Goal: Check status: Check status

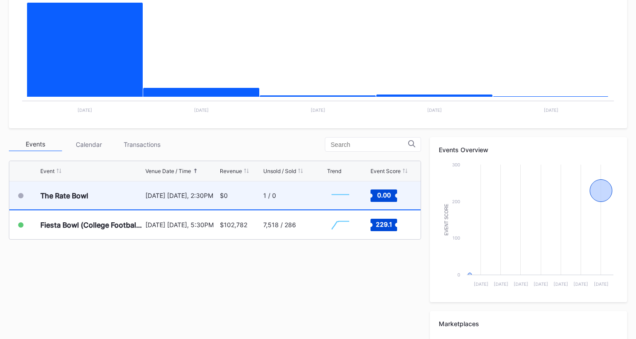
scroll to position [266, 0]
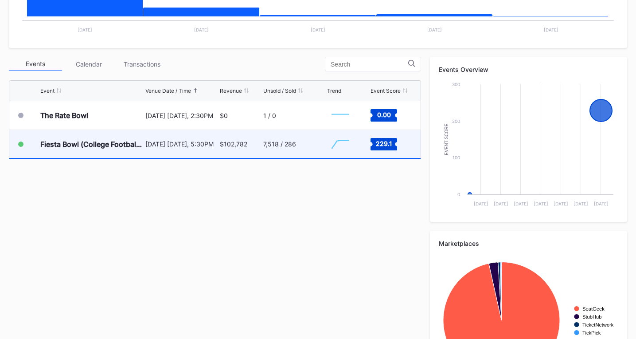
click at [325, 147] on div "Fiesta Bowl (College Football Playoff Semifinals) January 8 Thursday, 5:30PM $1…" at bounding box center [215, 144] width 412 height 29
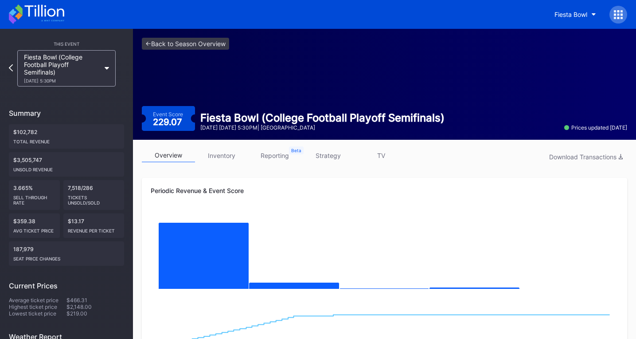
click at [58, 12] on icon at bounding box center [43, 11] width 39 height 12
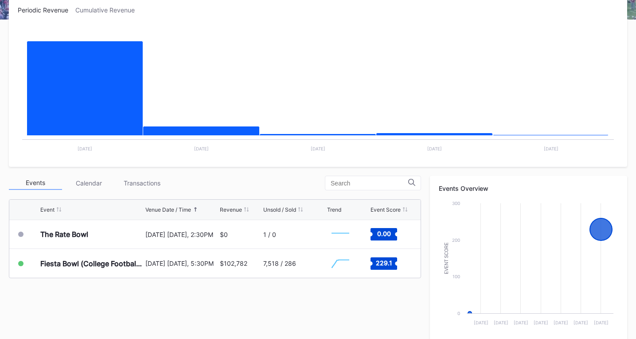
scroll to position [44, 0]
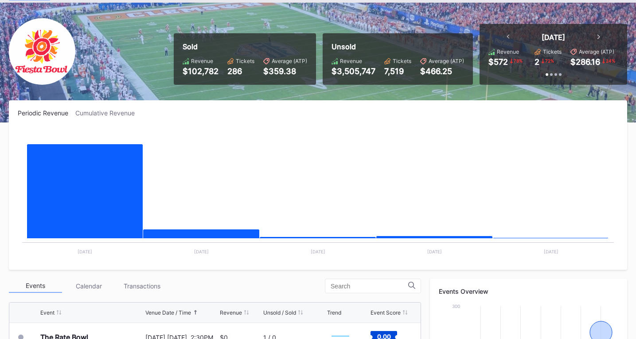
click at [116, 115] on div "Cumulative Revenue" at bounding box center [108, 113] width 67 height 8
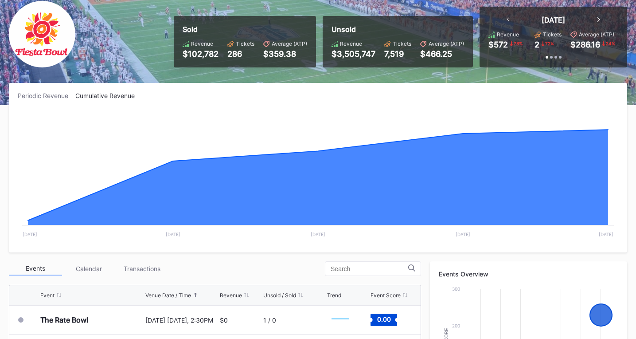
scroll to position [0, 0]
